Goal: Navigation & Orientation: Go to known website

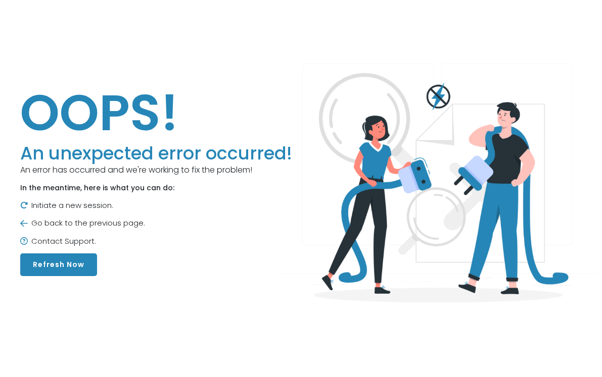
click at [62, 266] on button "Refresh Now" at bounding box center [58, 265] width 77 height 23
